Goal: Transaction & Acquisition: Book appointment/travel/reservation

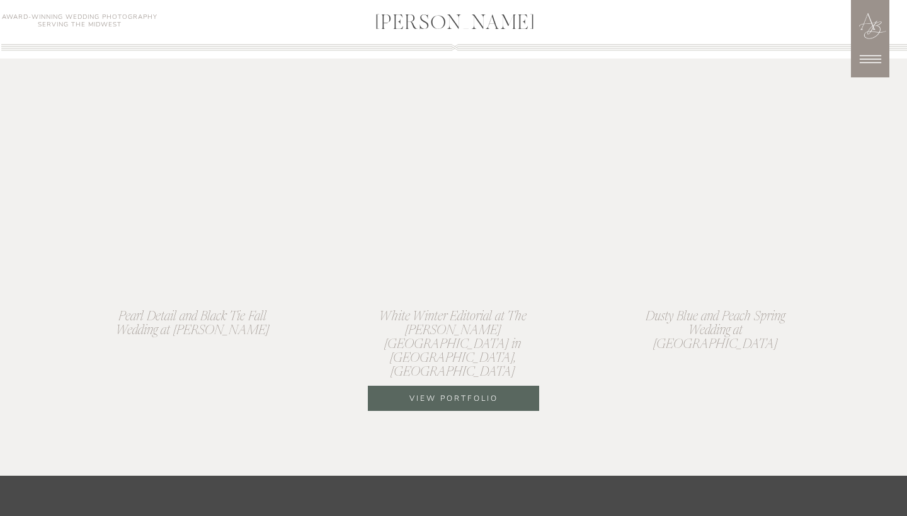
scroll to position [3512, 0]
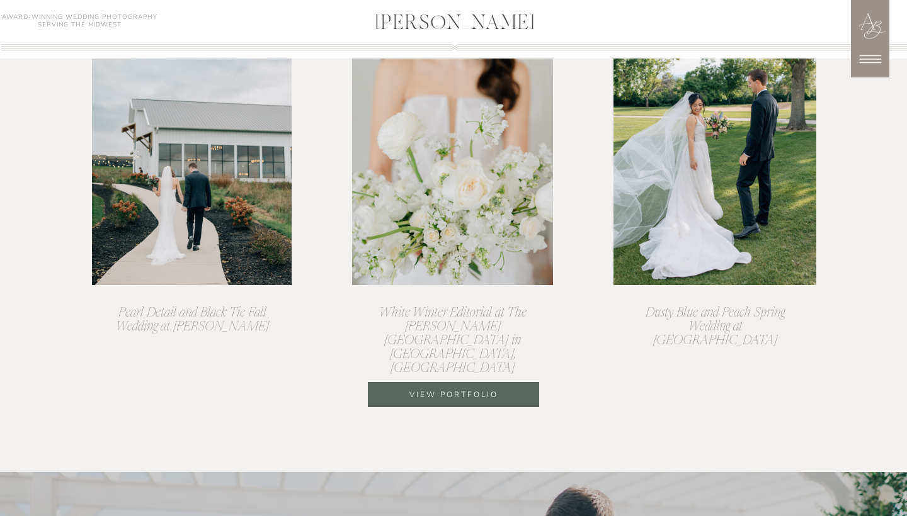
click at [390, 404] on div at bounding box center [453, 394] width 171 height 25
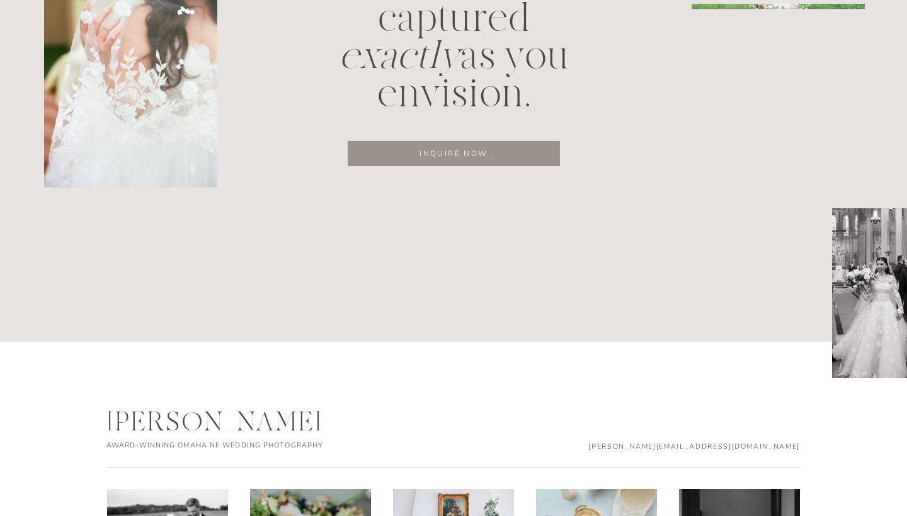
scroll to position [6279, 0]
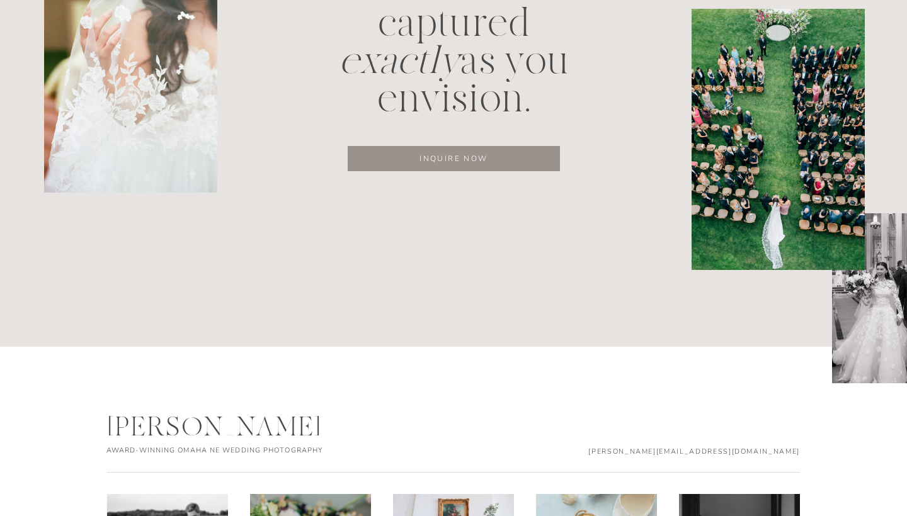
click at [496, 159] on p "inquire now" at bounding box center [454, 158] width 172 height 13
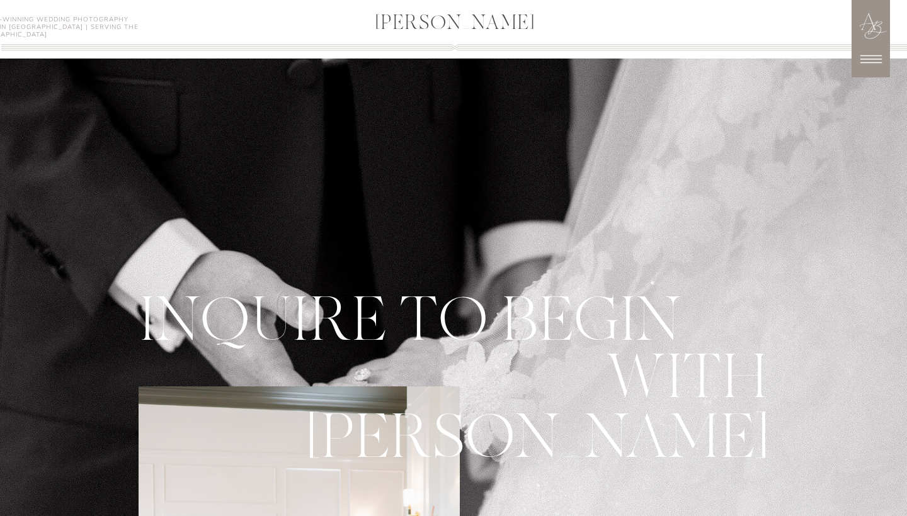
click at [862, 56] on icon at bounding box center [870, 59] width 21 height 8
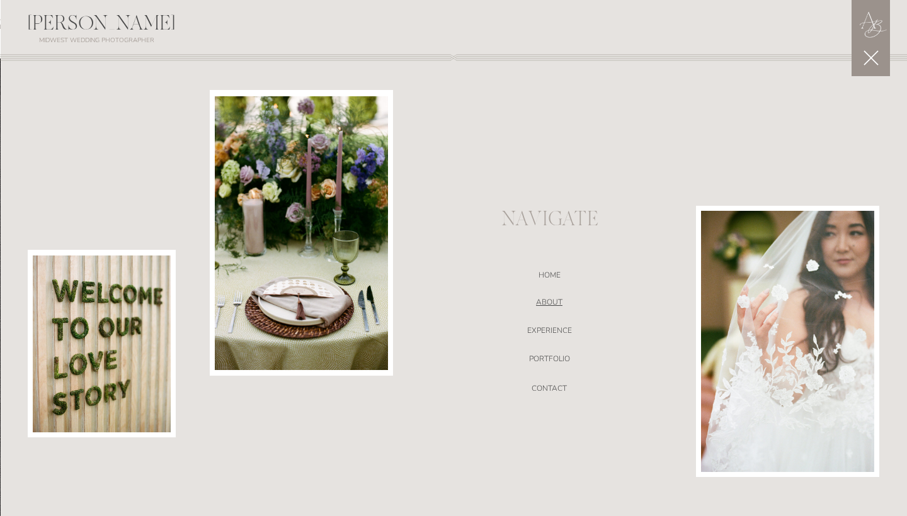
click at [552, 301] on nav "ABOUT" at bounding box center [549, 304] width 267 height 13
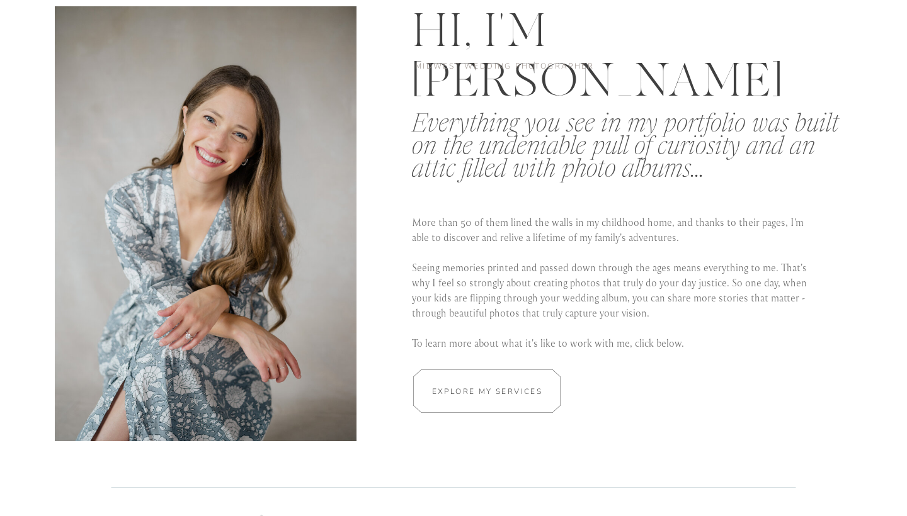
scroll to position [2306, 0]
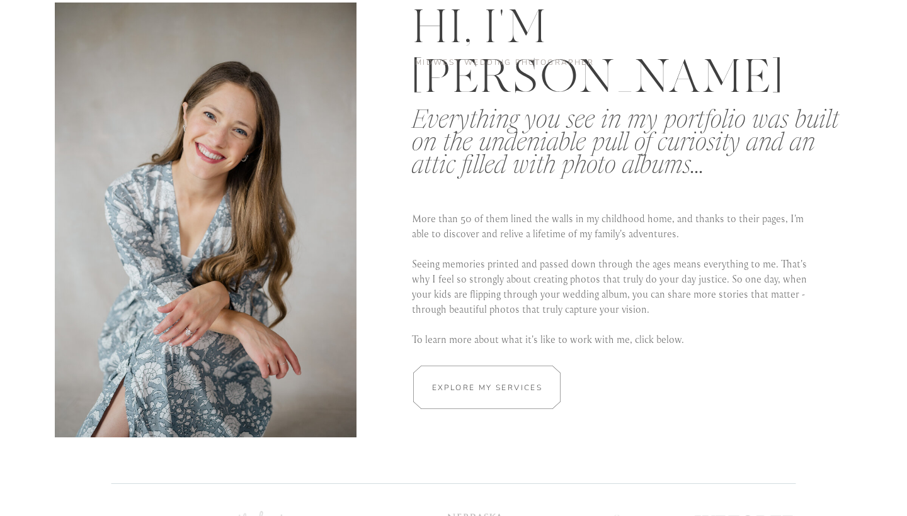
click at [498, 388] on h2 "Explore my services" at bounding box center [487, 388] width 119 height 12
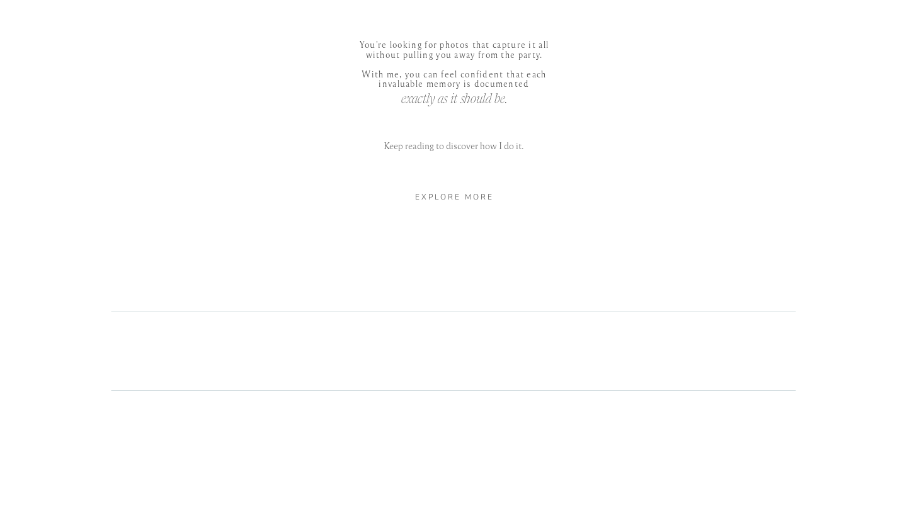
scroll to position [799, 0]
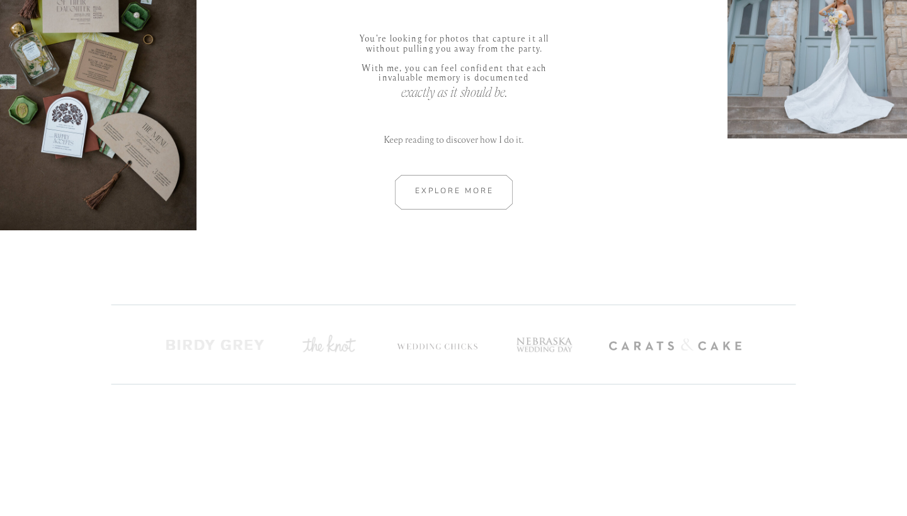
click at [460, 202] on div at bounding box center [453, 192] width 169 height 35
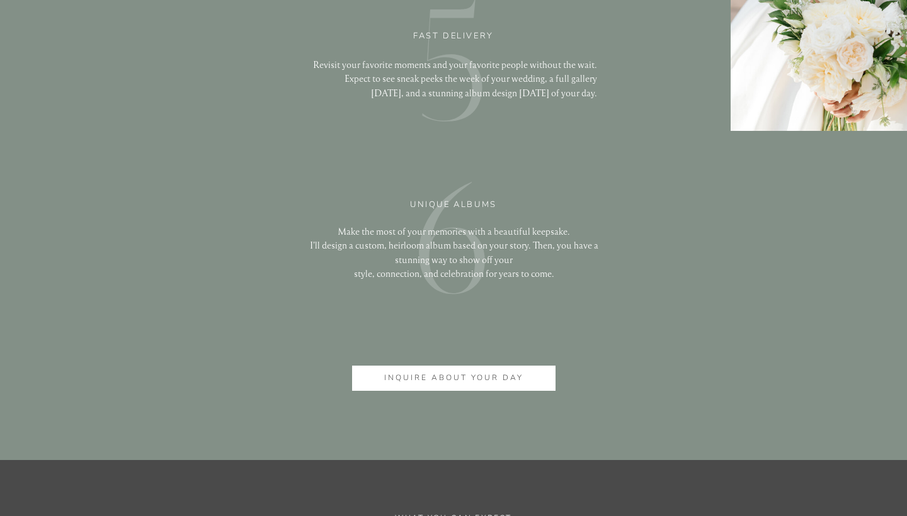
scroll to position [3124, 0]
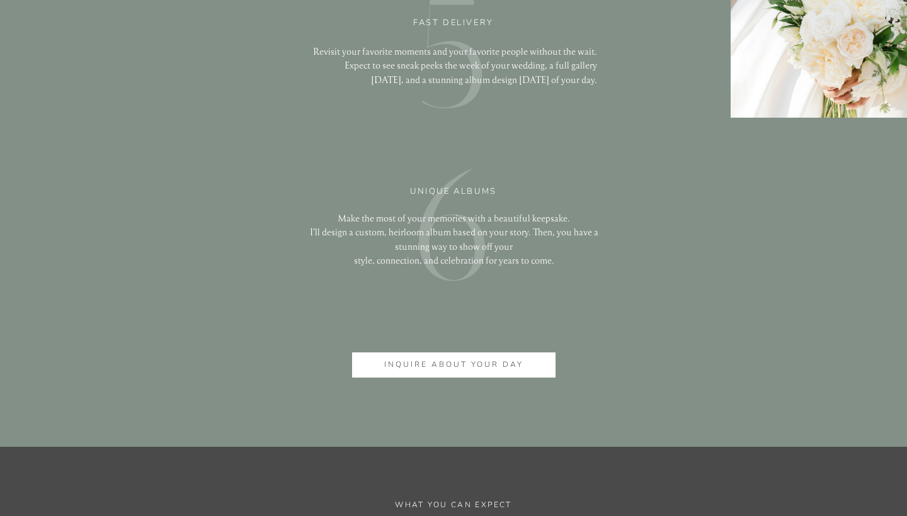
click at [426, 370] on p "inquire about your day" at bounding box center [453, 365] width 161 height 13
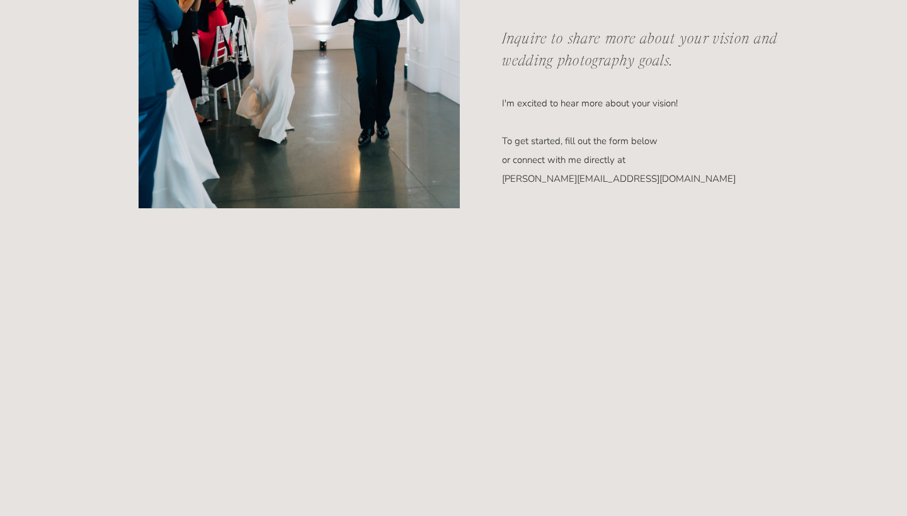
scroll to position [610, 0]
